Goal: Find contact information: Find contact information

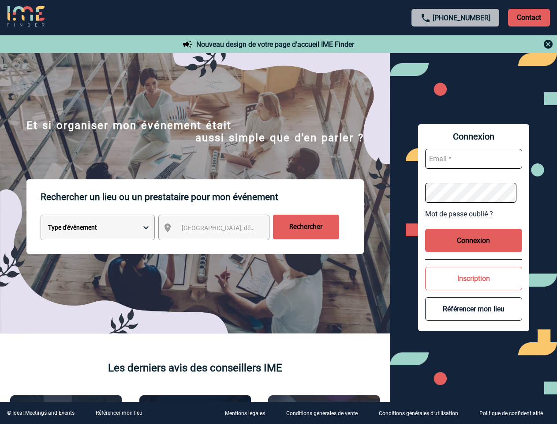
click at [278, 212] on p "Rechercher un lieu ou un prestataire pour mon événement" at bounding box center [202, 196] width 323 height 35
click at [529, 17] on p "Contact" at bounding box center [529, 18] width 42 height 18
click at [456, 44] on div at bounding box center [456, 44] width 196 height 11
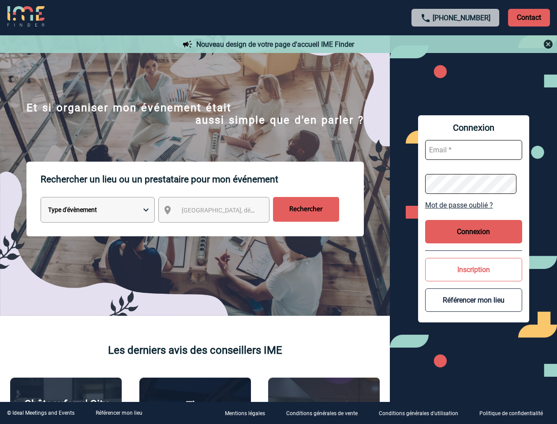
click at [222, 229] on div at bounding box center [233, 177] width 466 height 354
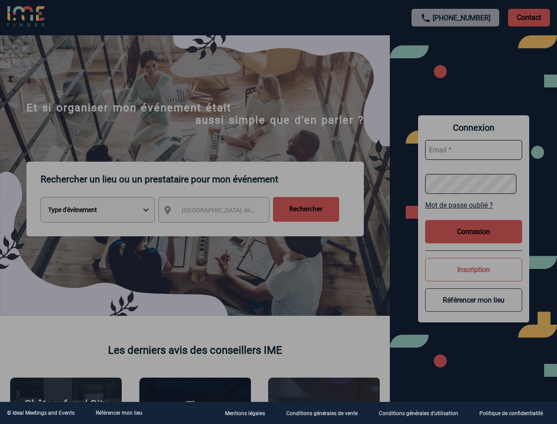
click at [474, 214] on div at bounding box center [278, 212] width 557 height 424
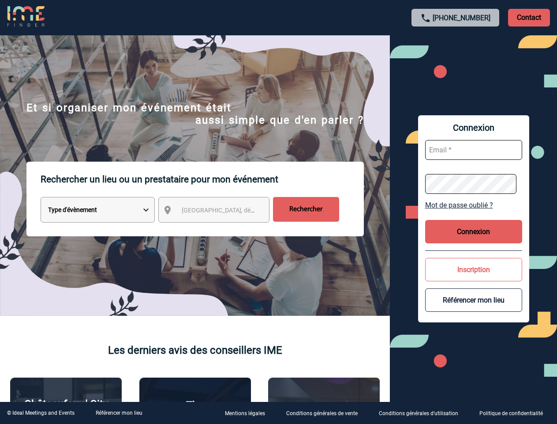
click at [474, 240] on button "Connexion" at bounding box center [473, 231] width 97 height 23
click at [474, 278] on body "[PHONE_NUMBER] Contact Contact Nouveau design de votre page d'accueil IME Finde…" at bounding box center [278, 212] width 557 height 424
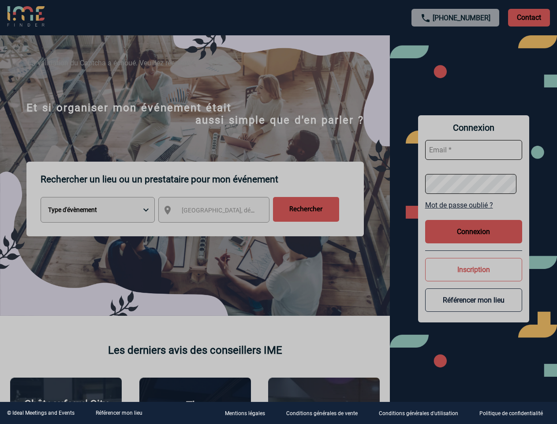
click at [474, 308] on div at bounding box center [278, 212] width 557 height 424
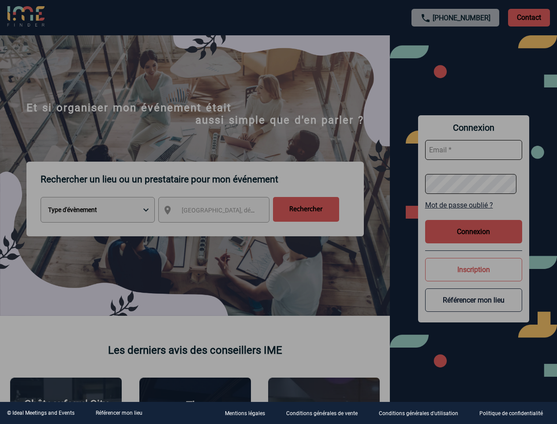
click at [119, 412] on link "Référencer mon lieu" at bounding box center [119, 412] width 47 height 6
